Goal: Task Accomplishment & Management: Use online tool/utility

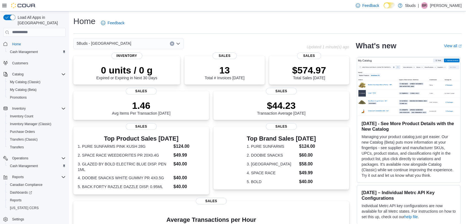
click at [425, 23] on div "Home Feedback" at bounding box center [267, 23] width 389 height 14
click at [23, 41] on link "Home" at bounding box center [16, 44] width 13 height 7
click at [328, 46] on p "Updated 1 minute(s) ago" at bounding box center [328, 47] width 43 height 4
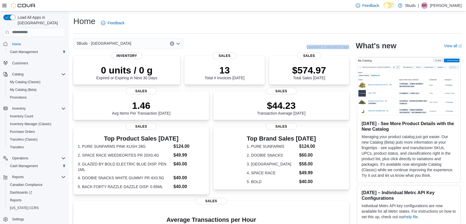
click at [328, 46] on p "Updated 1 minute(s) ago" at bounding box center [328, 47] width 43 height 4
click at [314, 71] on p "$574.97" at bounding box center [309, 69] width 34 height 11
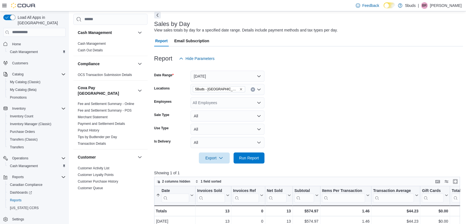
scroll to position [61, 0]
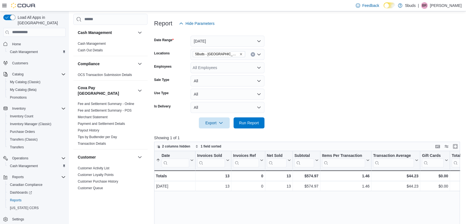
click at [24, 41] on span "Home" at bounding box center [38, 44] width 56 height 7
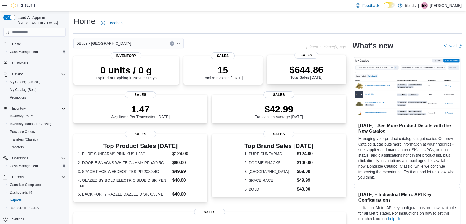
click at [295, 68] on p "$644.86" at bounding box center [307, 69] width 34 height 11
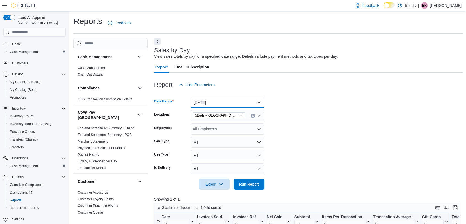
click at [217, 102] on button "[DATE]" at bounding box center [228, 102] width 74 height 11
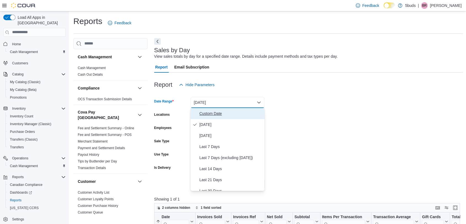
click at [215, 116] on span "Custom Date" at bounding box center [231, 113] width 63 height 7
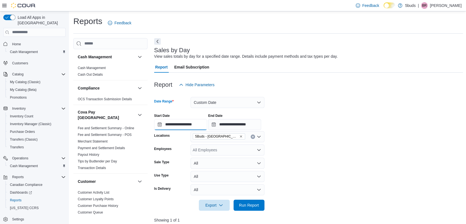
click at [168, 126] on input "**********" at bounding box center [180, 124] width 53 height 11
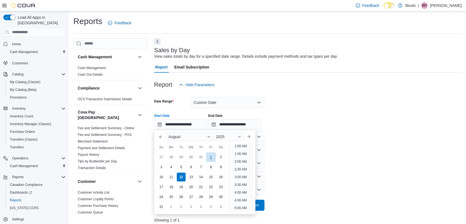
click at [207, 159] on div "1" at bounding box center [211, 157] width 10 height 10
type input "**********"
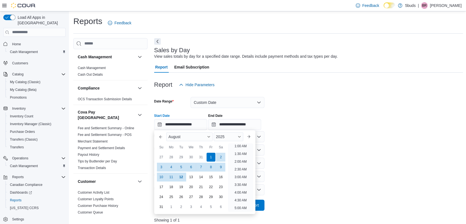
scroll to position [1, 0]
click at [289, 155] on form "**********" at bounding box center [308, 150] width 309 height 120
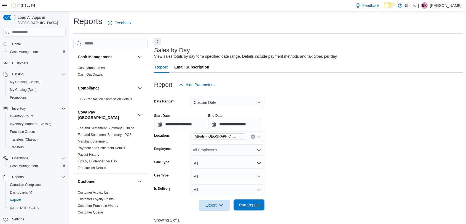
click at [259, 211] on div at bounding box center [308, 214] width 309 height 7
click at [254, 200] on span "Run Report" at bounding box center [249, 204] width 24 height 11
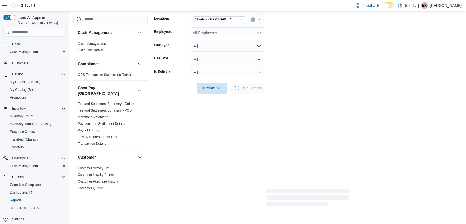
scroll to position [123, 0]
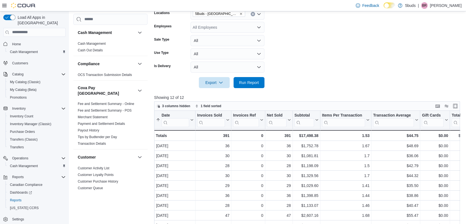
click at [408, 38] on form "**********" at bounding box center [308, 28] width 309 height 120
click at [29, 41] on span "Home" at bounding box center [38, 44] width 56 height 7
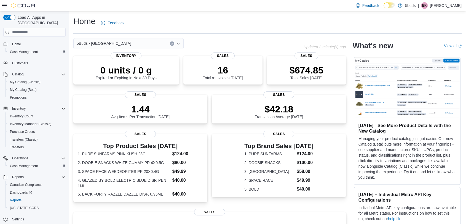
click at [337, 49] on div "5Buds - Weyburn Updated 3 minute(s) ago 0 units / 0 g Expired or Expiring in Ne…" at bounding box center [209, 182] width 273 height 289
click at [333, 74] on div "$674.85 Total Sales [DATE]" at bounding box center [307, 71] width 70 height 18
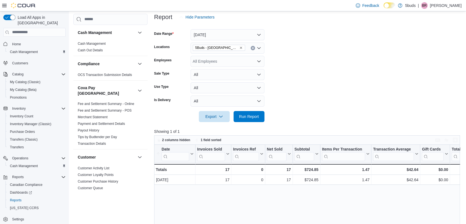
scroll to position [31, 0]
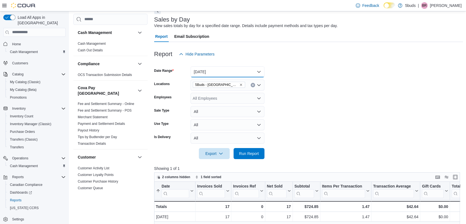
click at [242, 69] on button "[DATE]" at bounding box center [228, 71] width 74 height 11
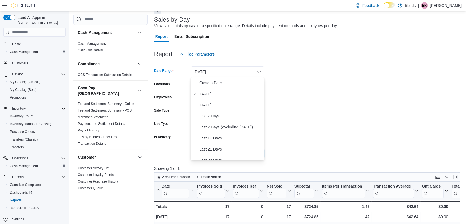
click at [347, 91] on form "Date Range Today Locations 5Buds - Weyburn Employees All Employees Sale Type Al…" at bounding box center [308, 109] width 309 height 99
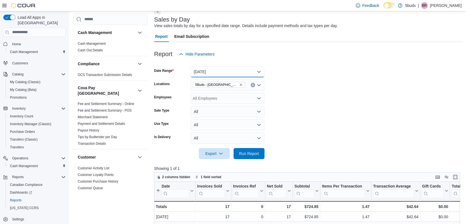
click at [232, 69] on button "[DATE]" at bounding box center [228, 71] width 74 height 11
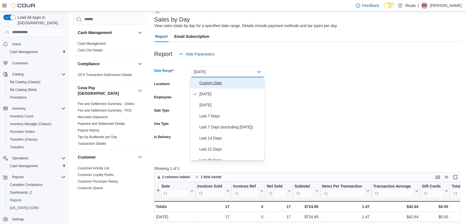
click at [222, 84] on span "Custom Date" at bounding box center [231, 82] width 63 height 7
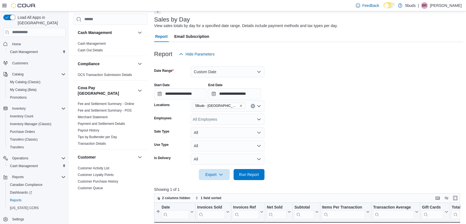
click at [188, 100] on div at bounding box center [308, 99] width 309 height 1
click at [187, 96] on input "**********" at bounding box center [180, 93] width 53 height 11
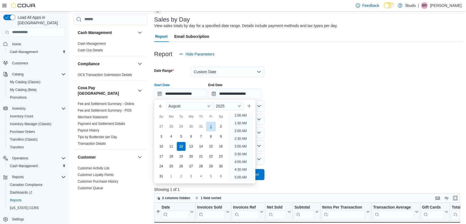
click at [210, 124] on div "1" at bounding box center [211, 126] width 10 height 10
type input "**********"
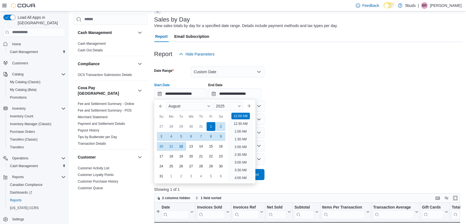
click at [294, 126] on form "**********" at bounding box center [308, 120] width 309 height 120
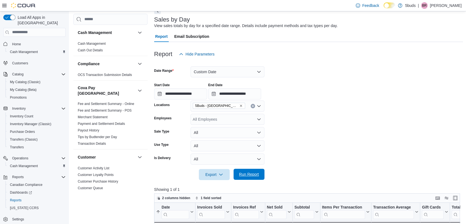
click at [252, 171] on span "Run Report" at bounding box center [249, 174] width 24 height 11
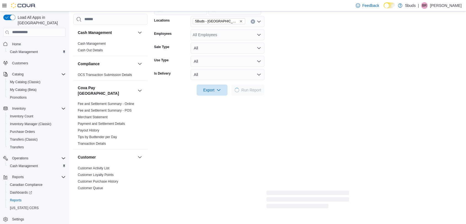
scroll to position [123, 0]
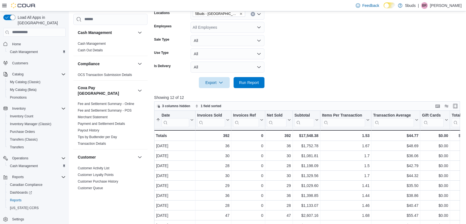
click at [444, 8] on p "[PERSON_NAME]" at bounding box center [446, 5] width 32 height 7
click at [437, 56] on button "Sign Out" at bounding box center [434, 53] width 51 height 9
